Goal: Navigation & Orientation: Go to known website

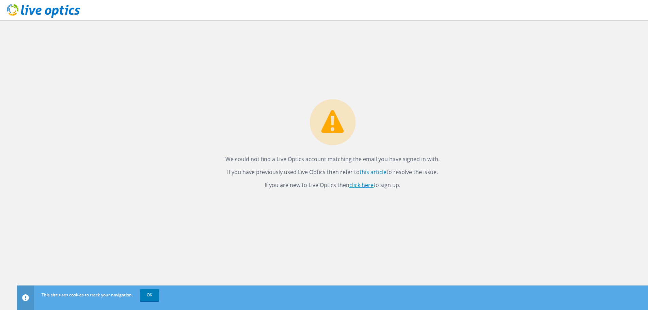
click at [365, 188] on link "click here" at bounding box center [361, 184] width 24 height 7
